Goal: Navigation & Orientation: Find specific page/section

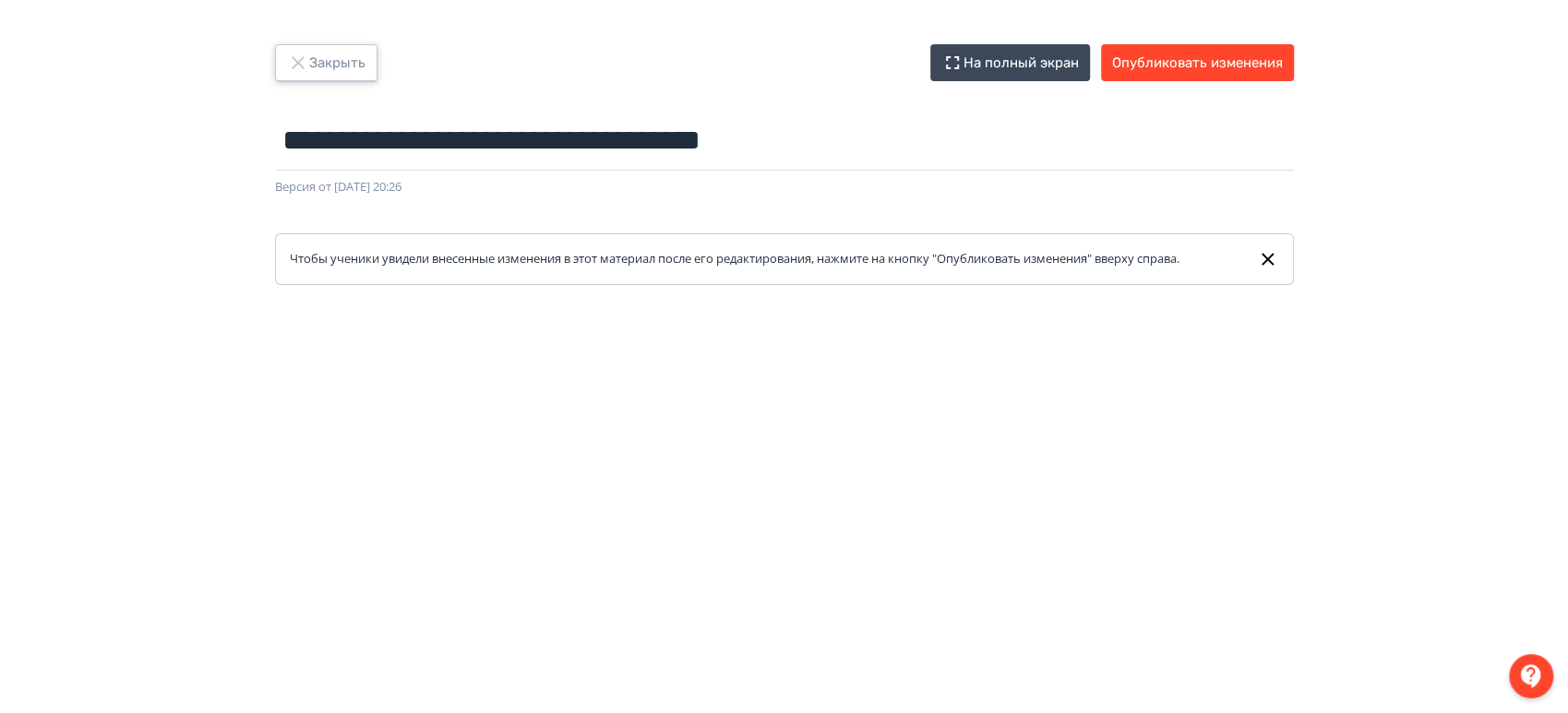
click at [343, 70] on button "Закрыть" at bounding box center [326, 62] width 102 height 37
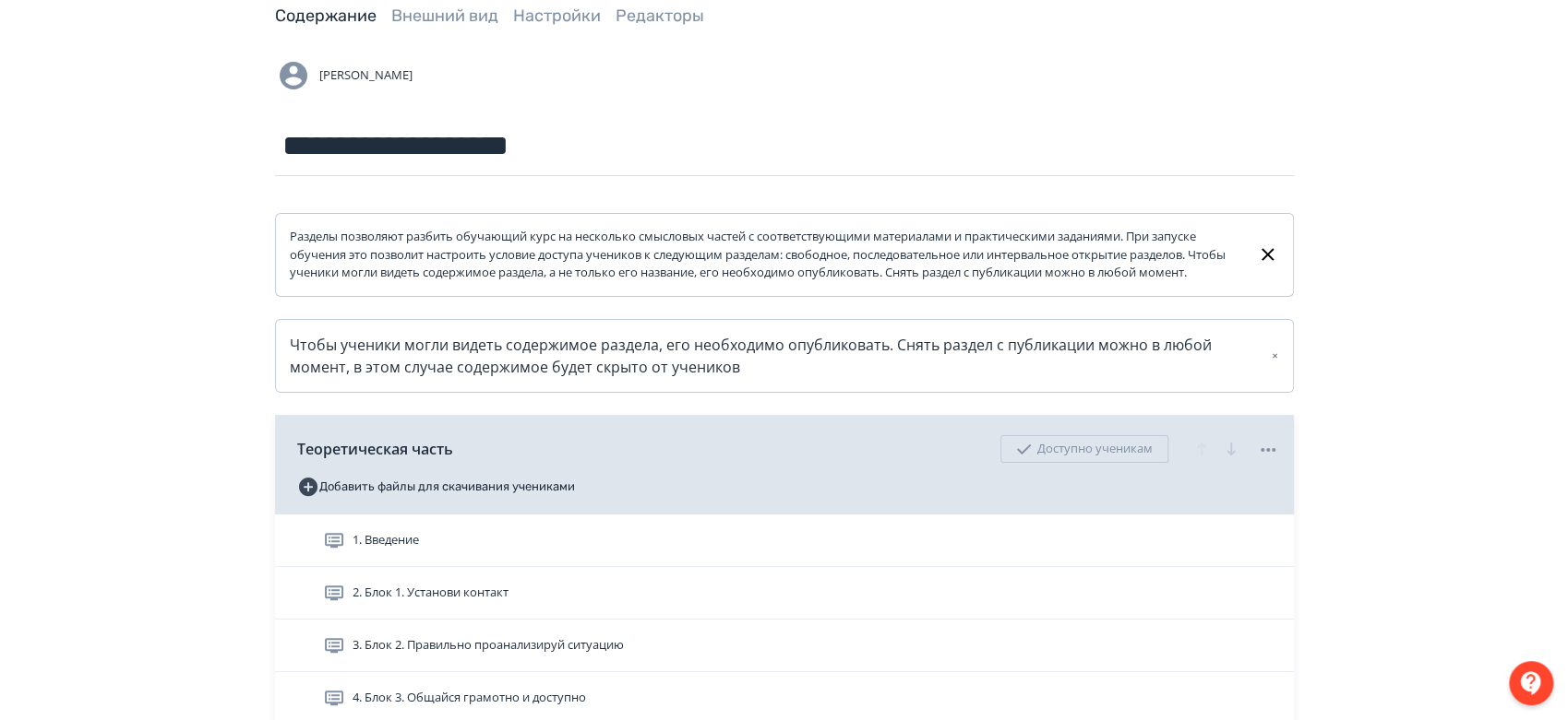
scroll to position [409, 0]
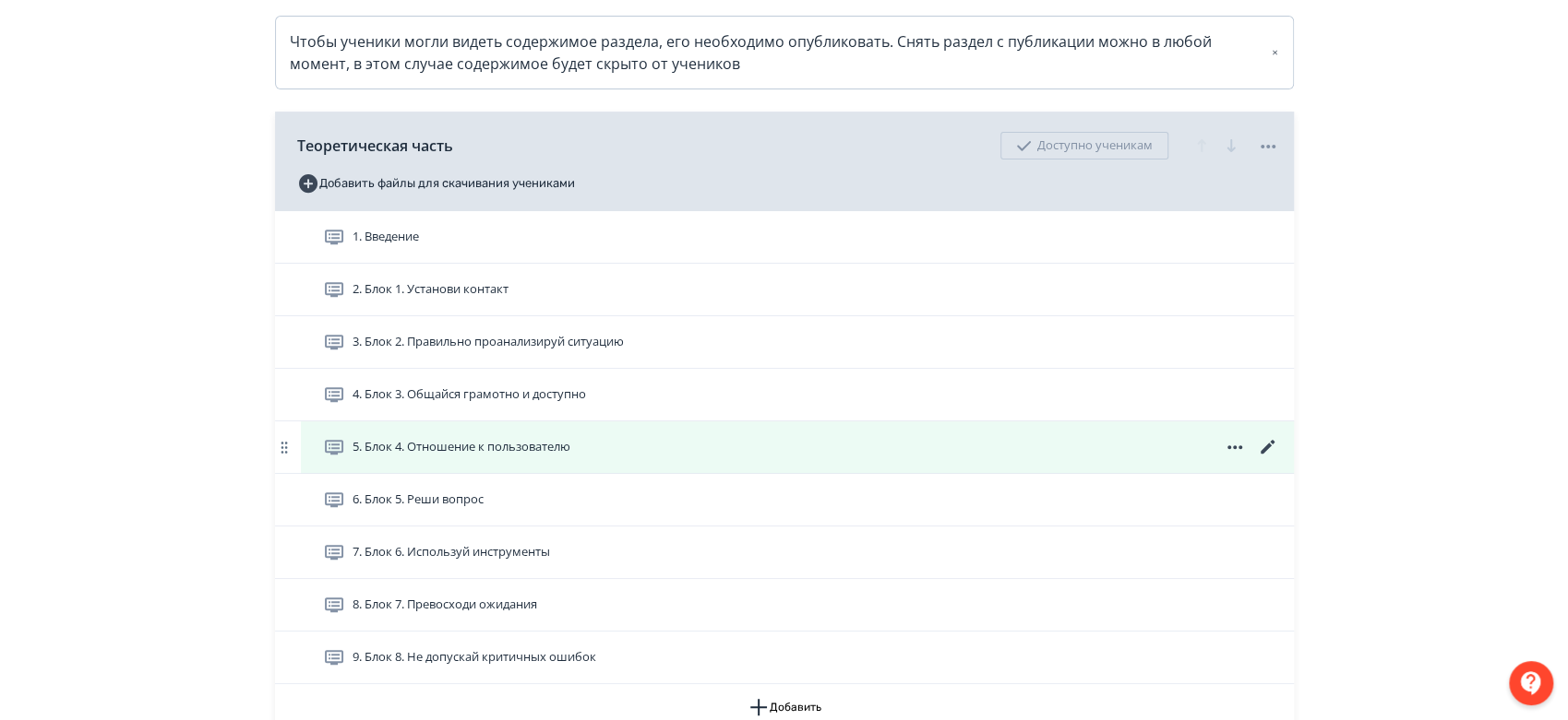
click at [1269, 454] on icon at bounding box center [1266, 447] width 14 height 14
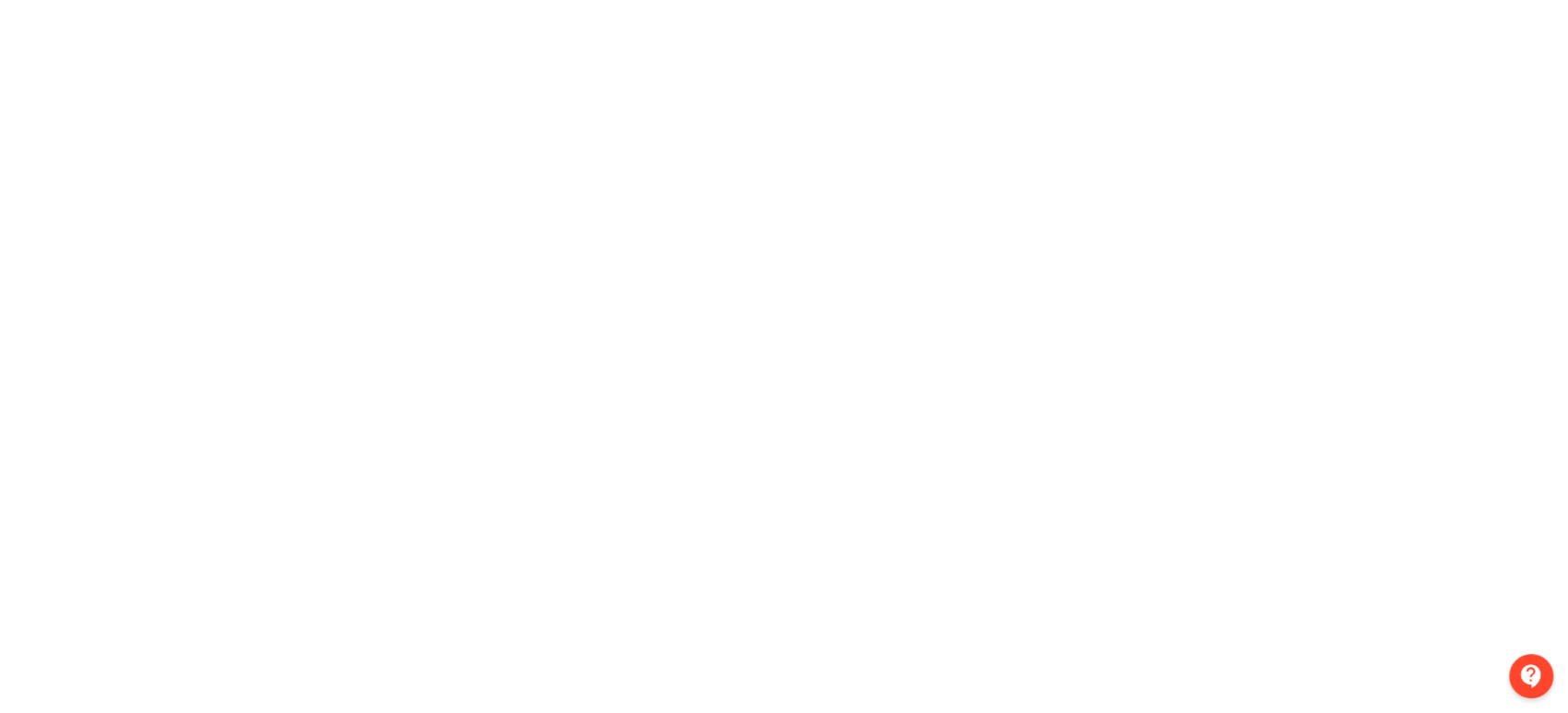
scroll to position [438, 0]
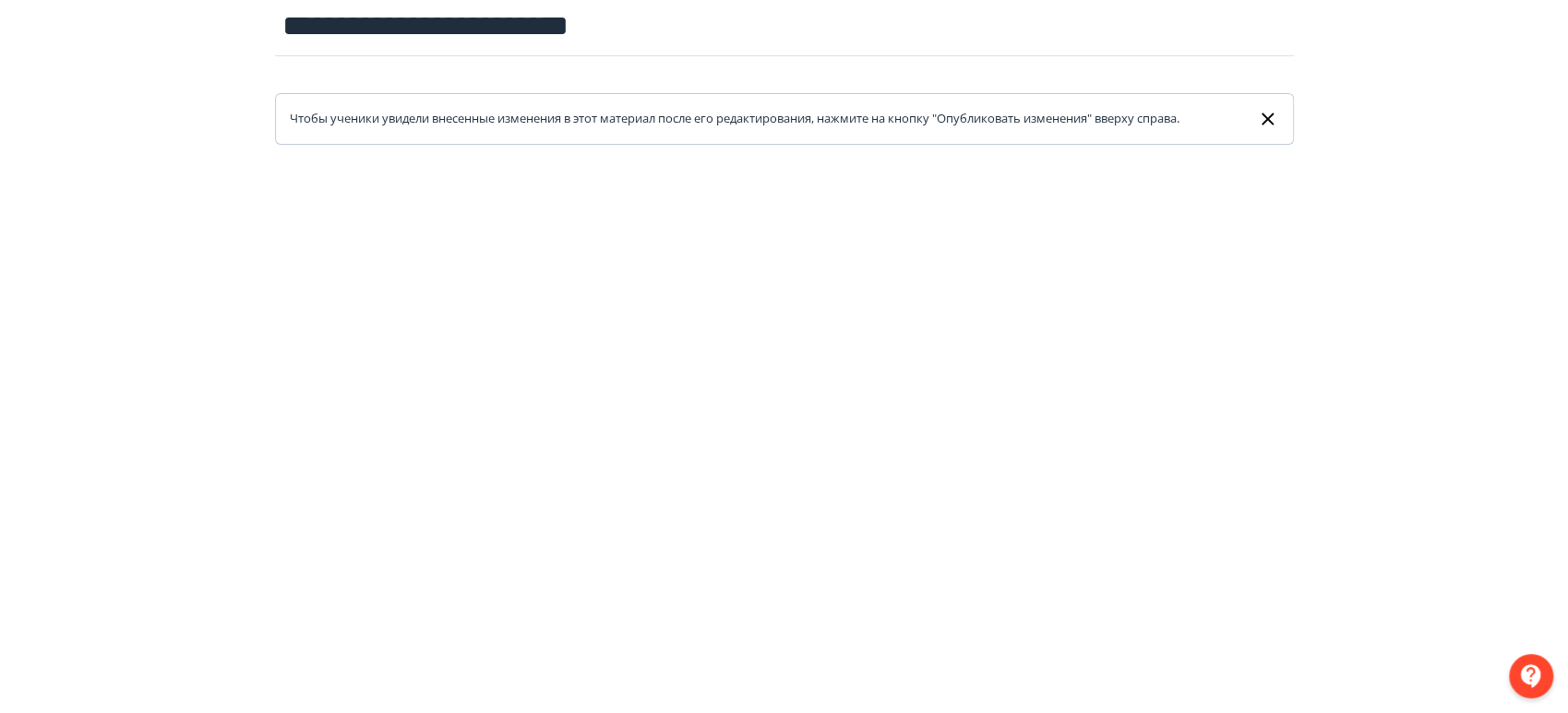
scroll to position [205, 0]
